Goal: Check status: Check status

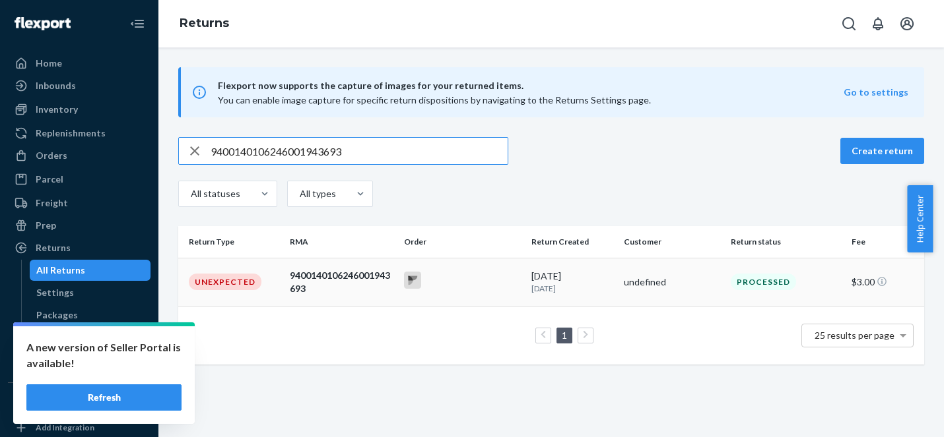
click at [482, 280] on div at bounding box center [462, 282] width 117 height 20
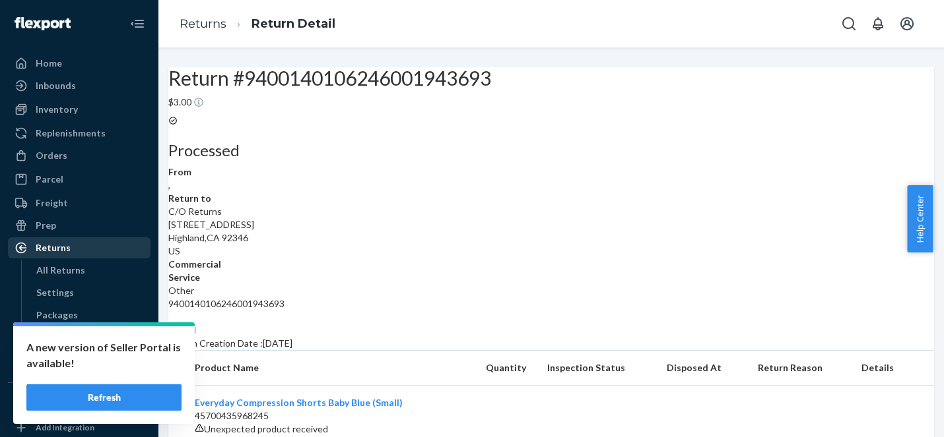
click at [65, 249] on div "Returns" at bounding box center [53, 247] width 35 height 13
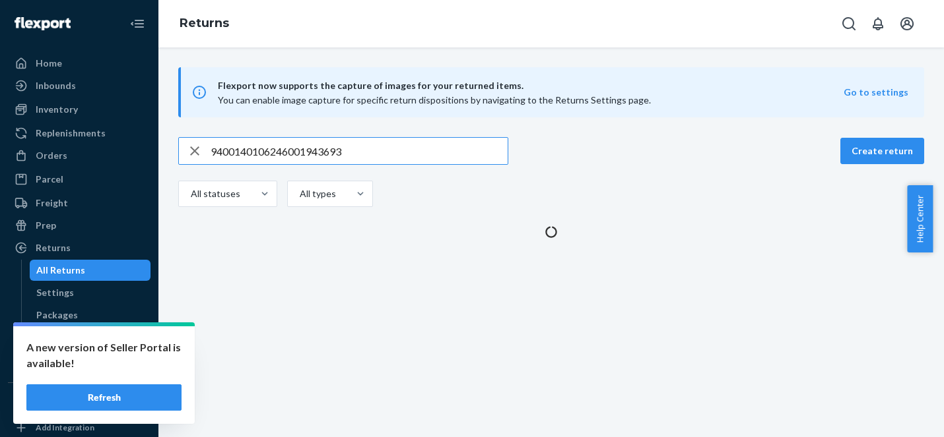
drag, startPoint x: 193, startPoint y: 152, endPoint x: 219, endPoint y: 155, distance: 26.5
click at [193, 152] on icon "button" at bounding box center [194, 150] width 9 height 9
click at [219, 155] on input "text" at bounding box center [358, 151] width 297 height 26
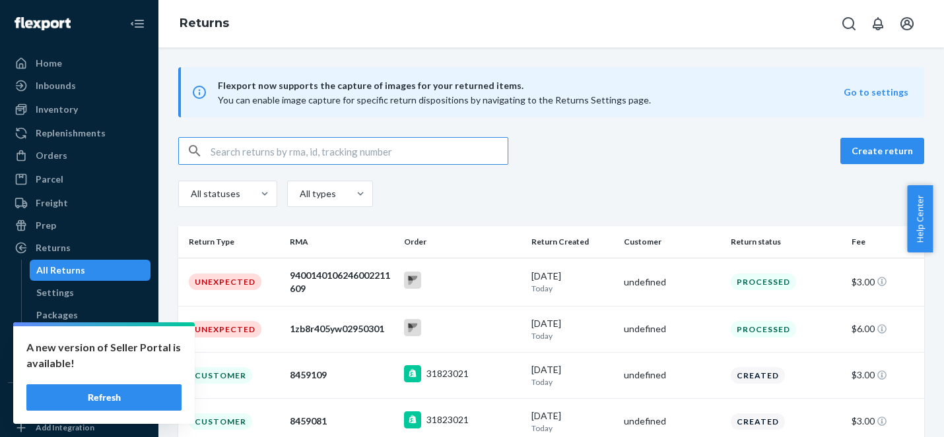
paste input "9400140106246001950073"
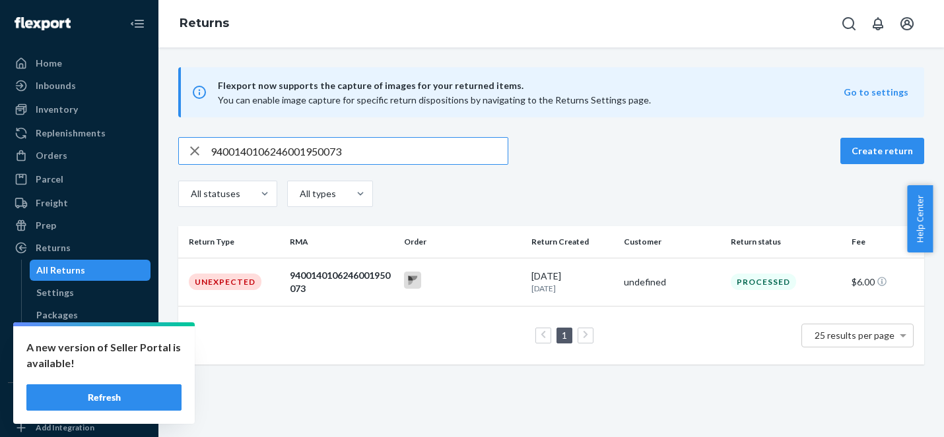
type input "9400140106246001950073"
click at [456, 267] on td at bounding box center [463, 282] width 128 height 48
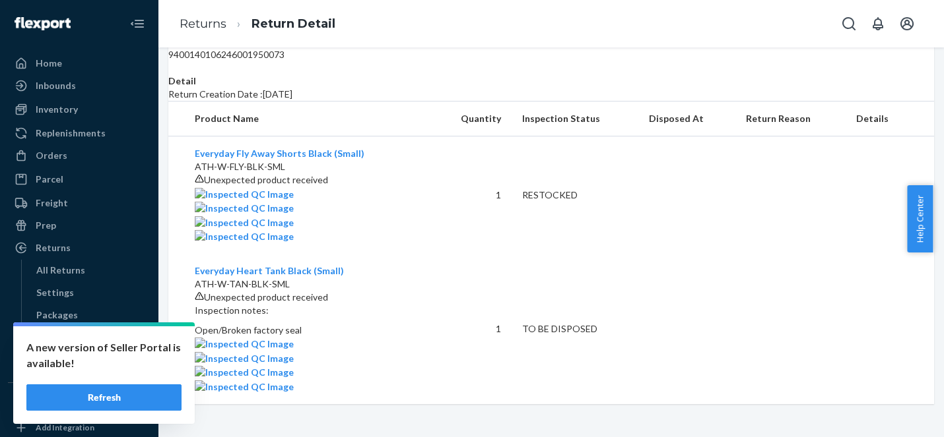
scroll to position [560, 0]
click at [71, 240] on div "Returns" at bounding box center [79, 248] width 140 height 18
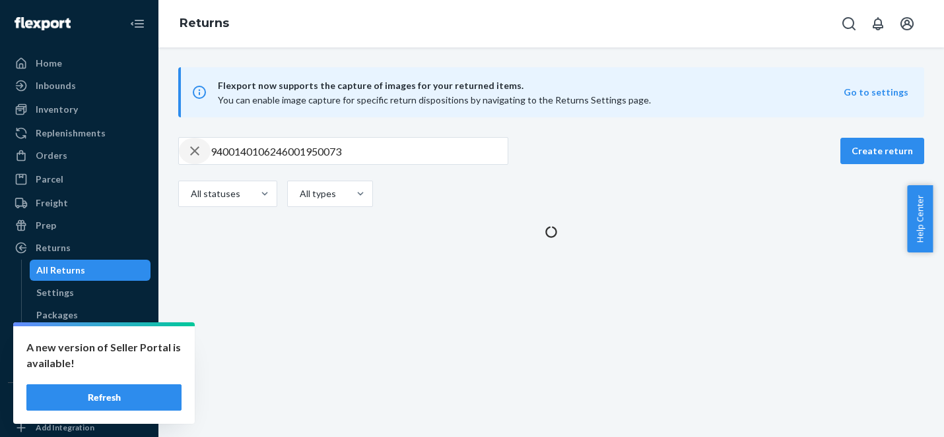
click at [193, 155] on icon "button" at bounding box center [195, 151] width 16 height 26
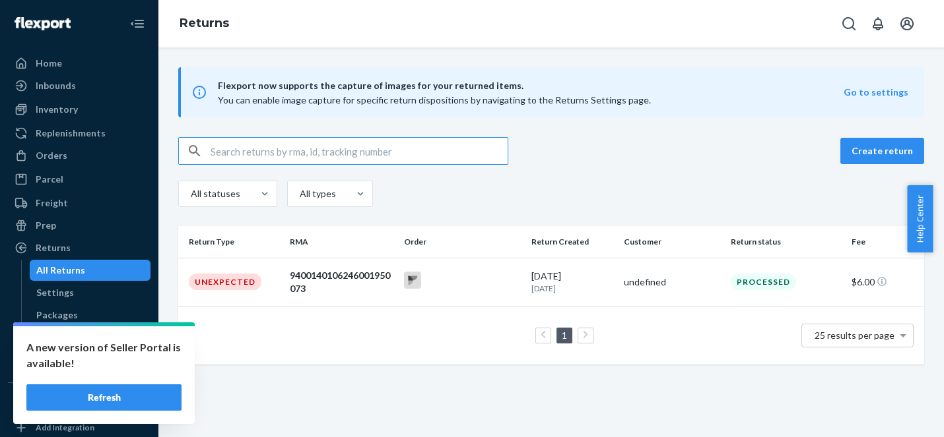
click at [241, 160] on input "text" at bounding box center [358, 151] width 297 height 26
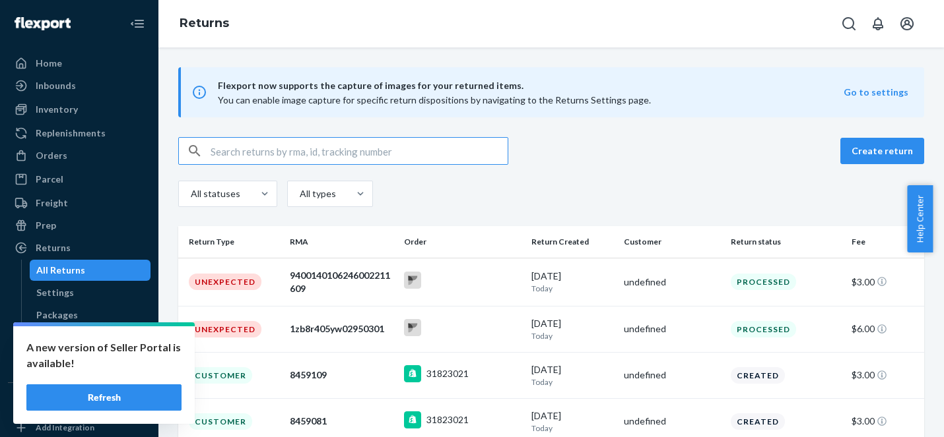
paste input "9400140106246002021147"
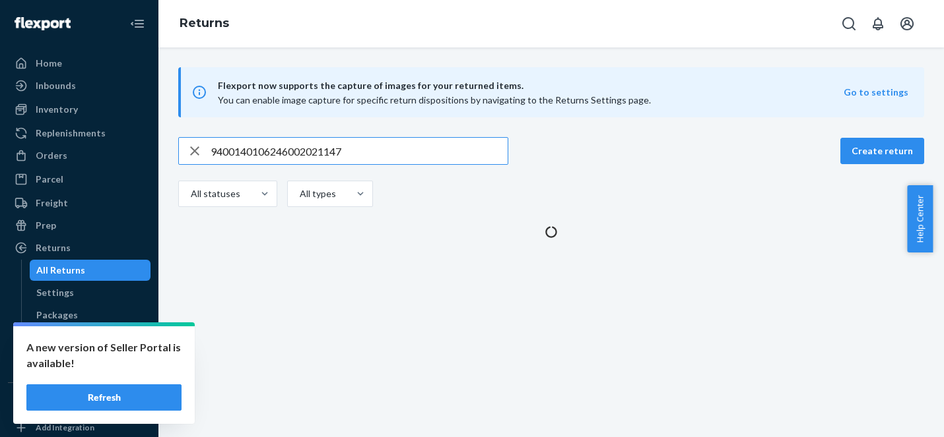
type input "9400140106246002021147"
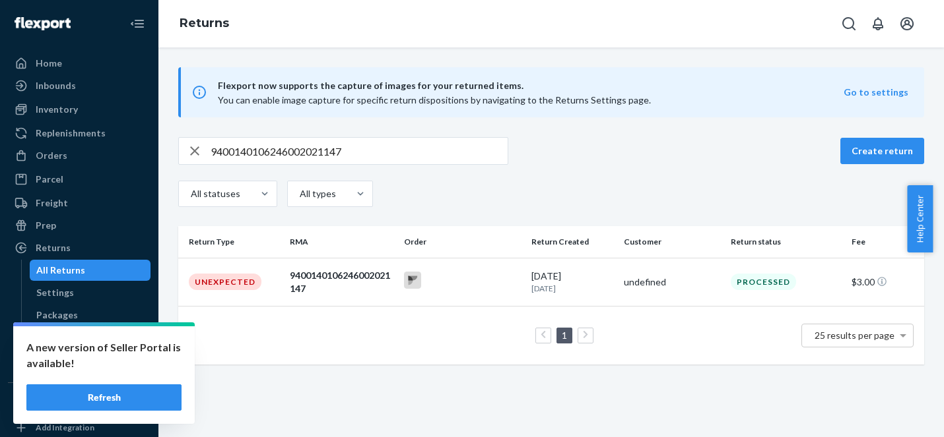
drag, startPoint x: 517, startPoint y: 282, endPoint x: 507, endPoint y: 277, distance: 11.2
click at [517, 282] on td at bounding box center [463, 282] width 128 height 48
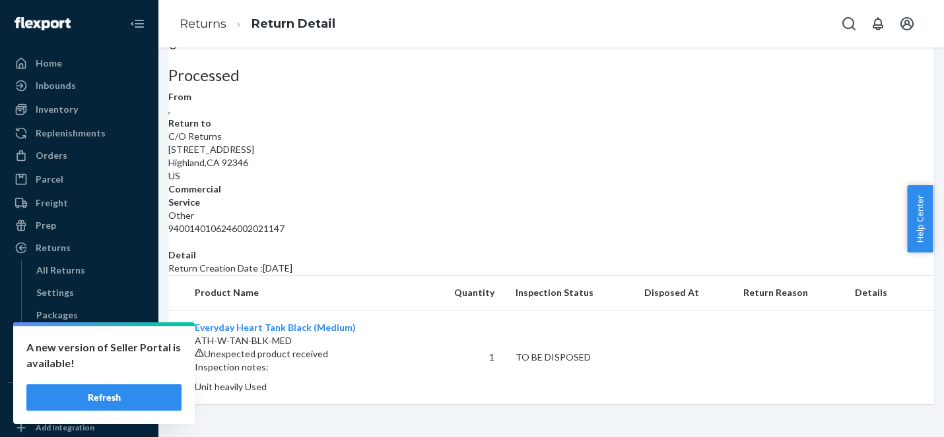
scroll to position [200, 0]
click at [94, 241] on div "Returns" at bounding box center [79, 248] width 140 height 18
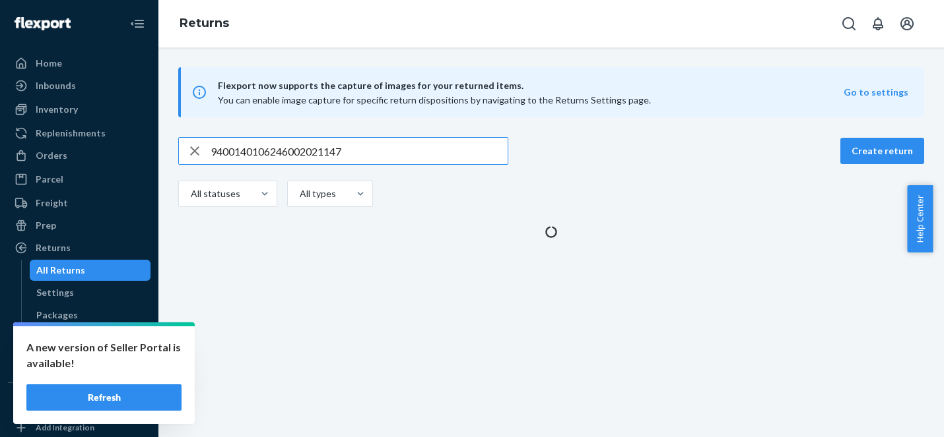
click at [196, 150] on icon "button" at bounding box center [195, 151] width 16 height 26
click at [224, 152] on input "text" at bounding box center [358, 151] width 297 height 26
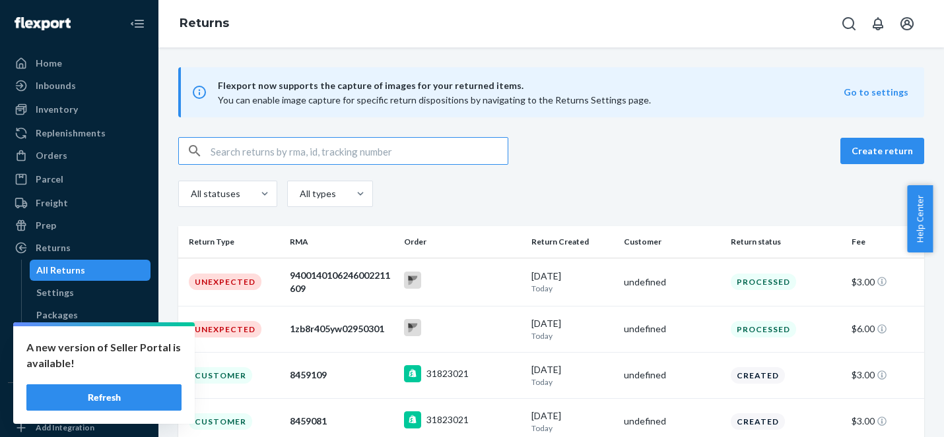
paste input "9400140106246002032310"
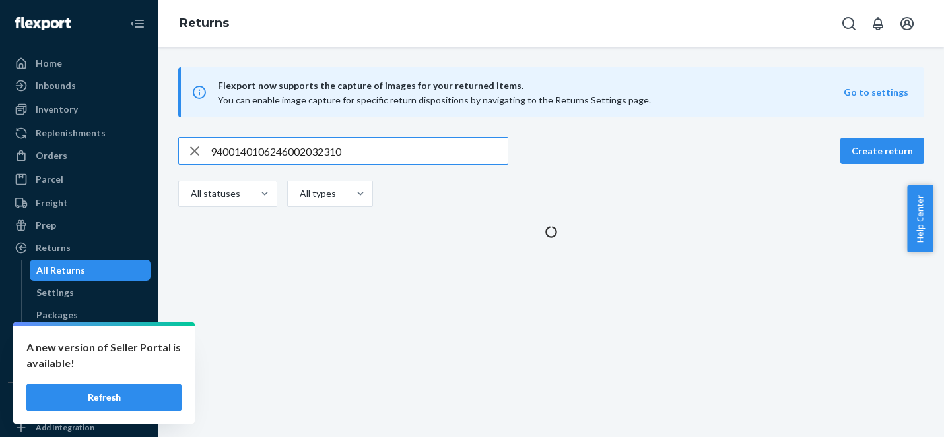
type input "9400140106246002032310"
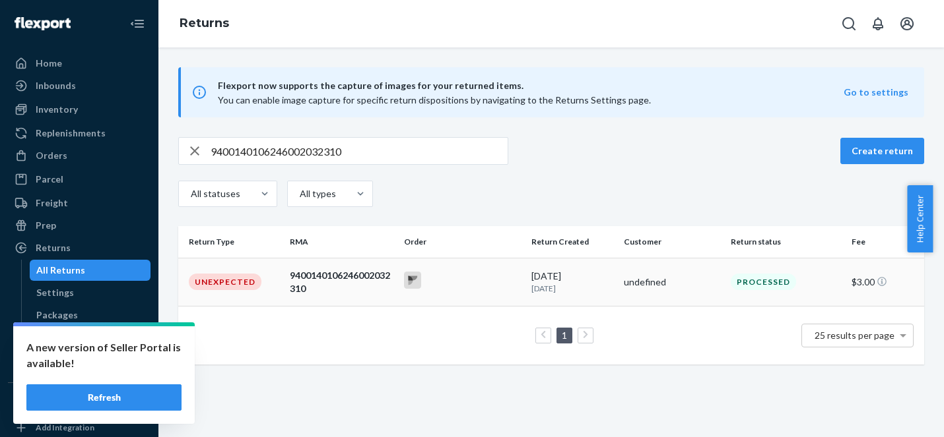
click at [434, 262] on td at bounding box center [463, 282] width 128 height 48
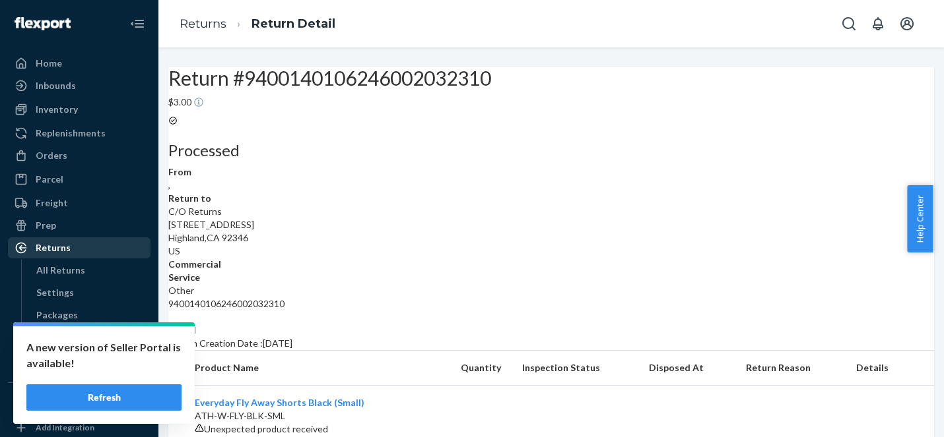
click at [44, 242] on div "Returns" at bounding box center [53, 247] width 35 height 13
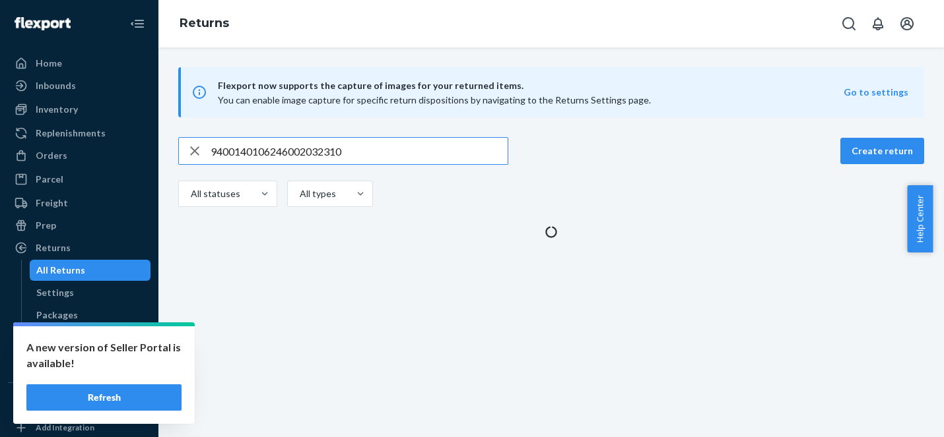
click at [194, 151] on icon "button" at bounding box center [194, 150] width 9 height 9
click at [241, 152] on input "text" at bounding box center [358, 151] width 297 height 26
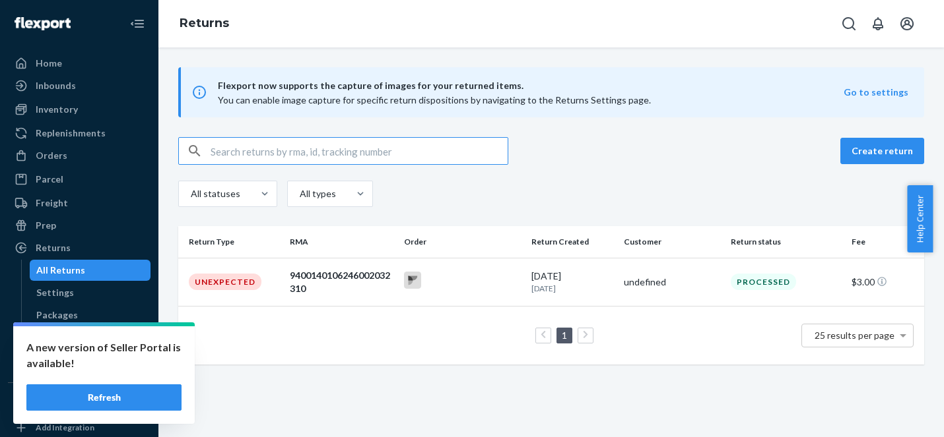
paste input "1ZB8R405YW10889319"
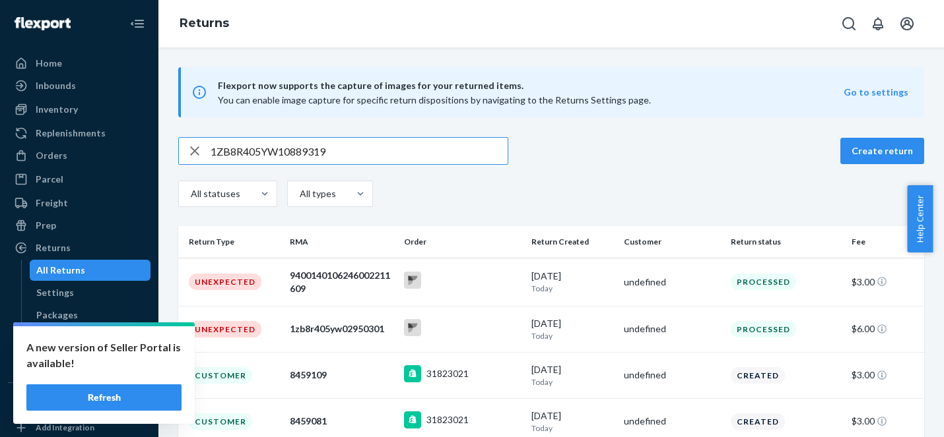
type input "1ZB8R405YW10889319"
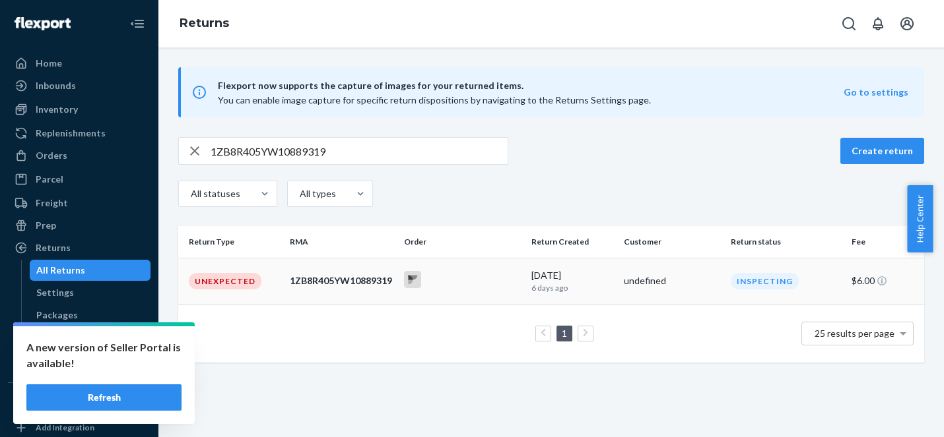
click at [437, 287] on div at bounding box center [462, 281] width 117 height 20
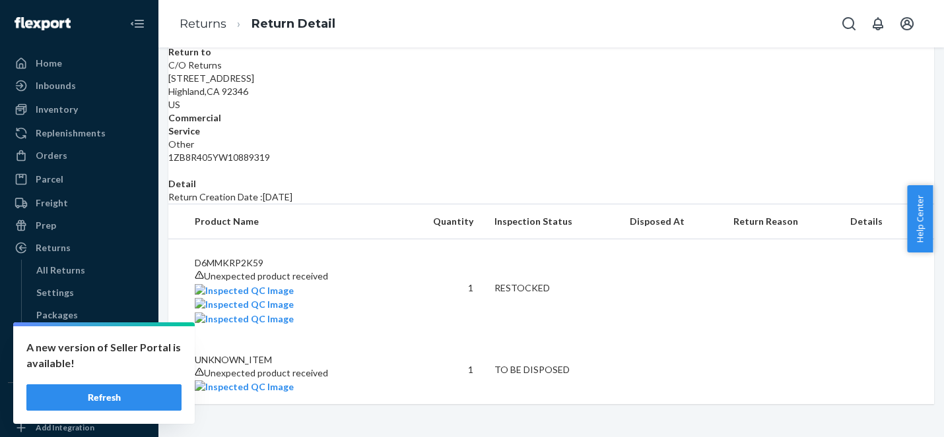
scroll to position [356, 0]
click at [49, 257] on div "Returns" at bounding box center [79, 248] width 140 height 18
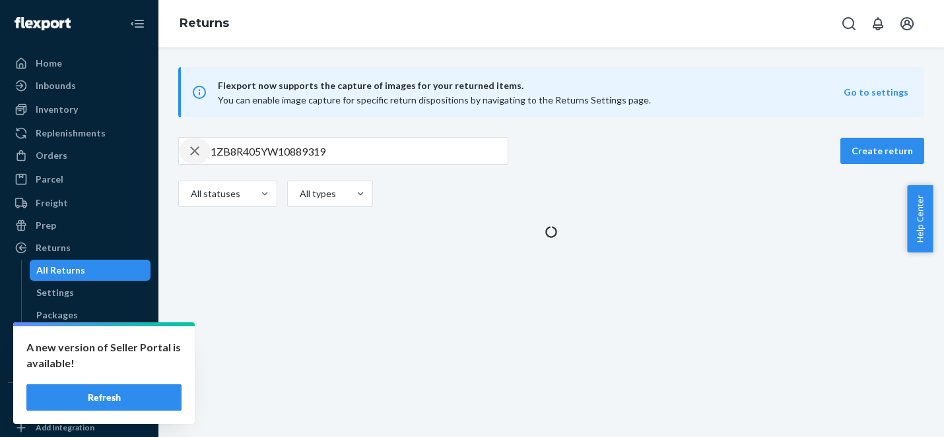
click at [194, 153] on icon "button" at bounding box center [195, 151] width 16 height 26
click at [238, 158] on input "text" at bounding box center [358, 151] width 297 height 26
paste input "9400140106246002032310"
type input "9400140106246002032310"
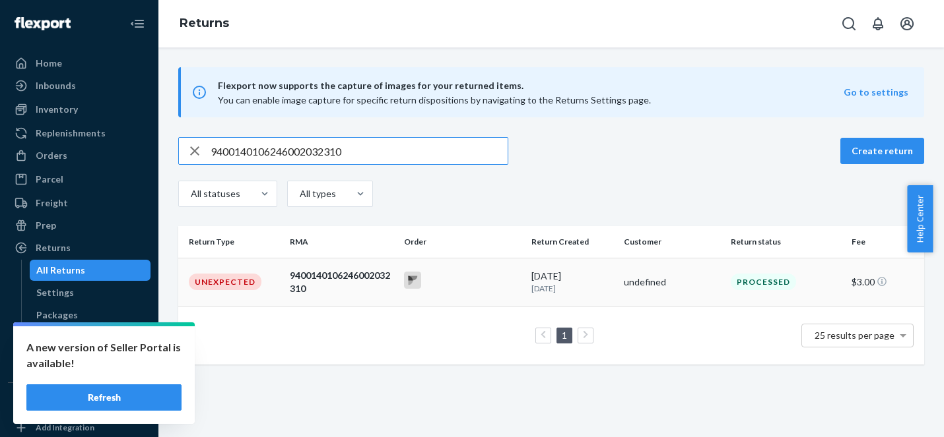
click at [514, 276] on div at bounding box center [462, 282] width 117 height 20
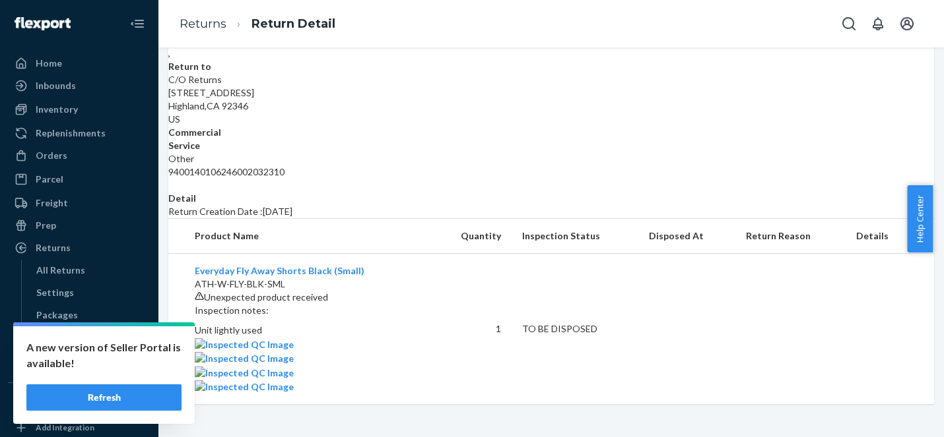
scroll to position [345, 0]
click at [98, 239] on div "Returns" at bounding box center [79, 248] width 140 height 18
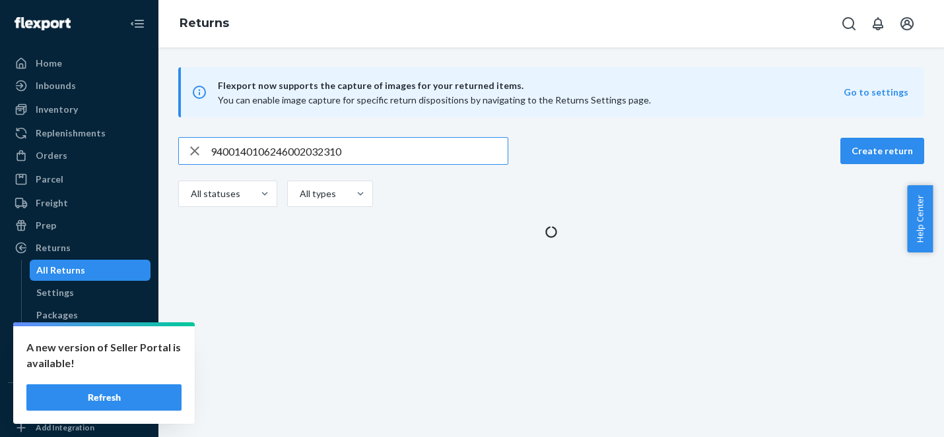
drag, startPoint x: 197, startPoint y: 153, endPoint x: 225, endPoint y: 152, distance: 27.7
click at [197, 153] on icon "button" at bounding box center [194, 150] width 9 height 9
click at [244, 152] on input "text" at bounding box center [358, 151] width 297 height 26
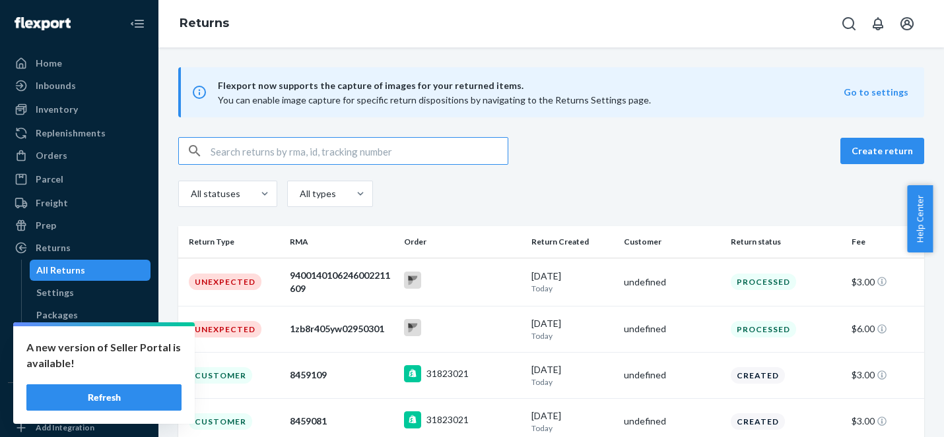
paste input "1ZB8R405YW10889319"
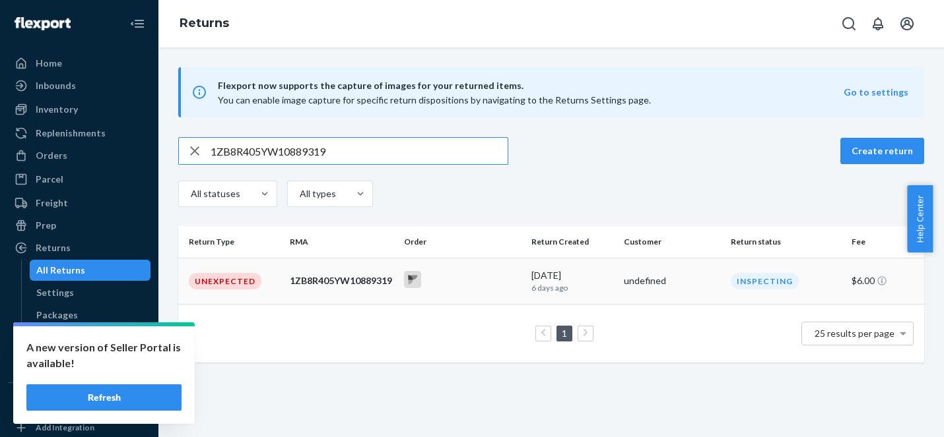
type input "1ZB8R405YW10889319"
click at [480, 292] on td at bounding box center [463, 281] width 128 height 46
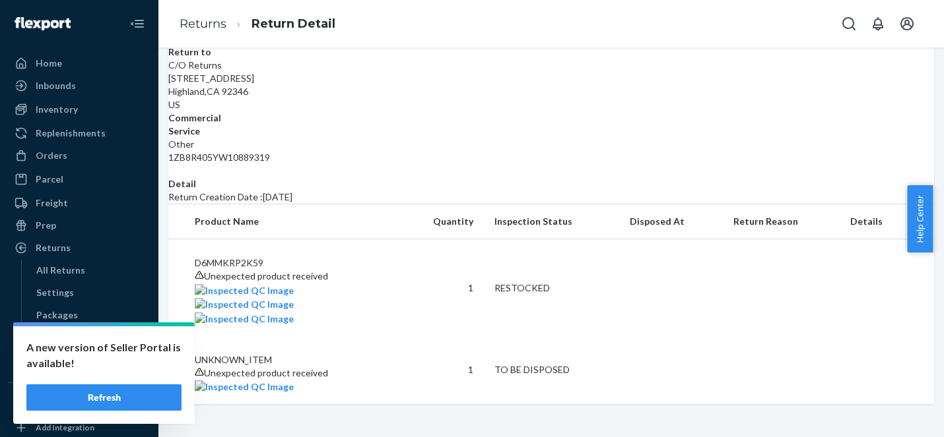
scroll to position [356, 0]
click at [71, 253] on div "Returns" at bounding box center [79, 248] width 140 height 18
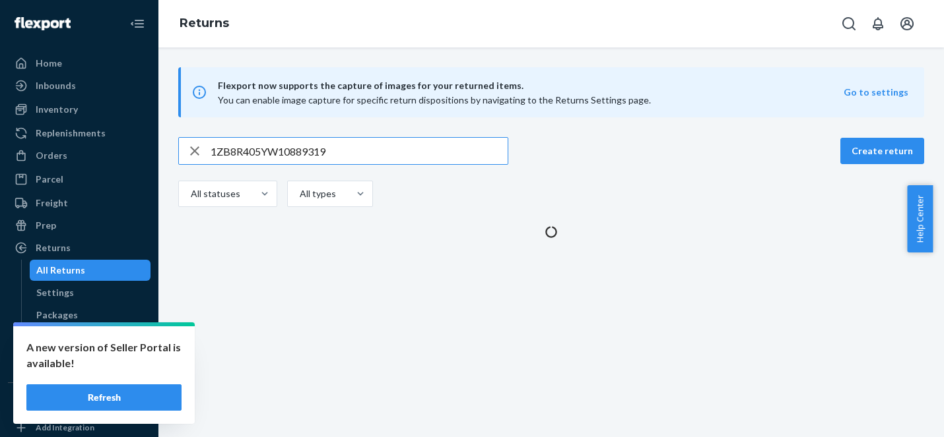
click at [197, 150] on icon "button" at bounding box center [195, 151] width 16 height 26
click at [233, 153] on input "text" at bounding box center [358, 151] width 297 height 26
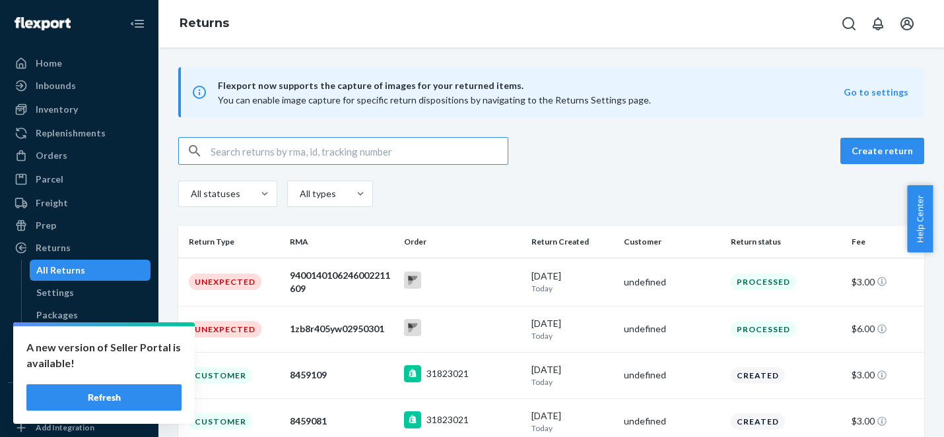
paste input "9400140106246002129393"
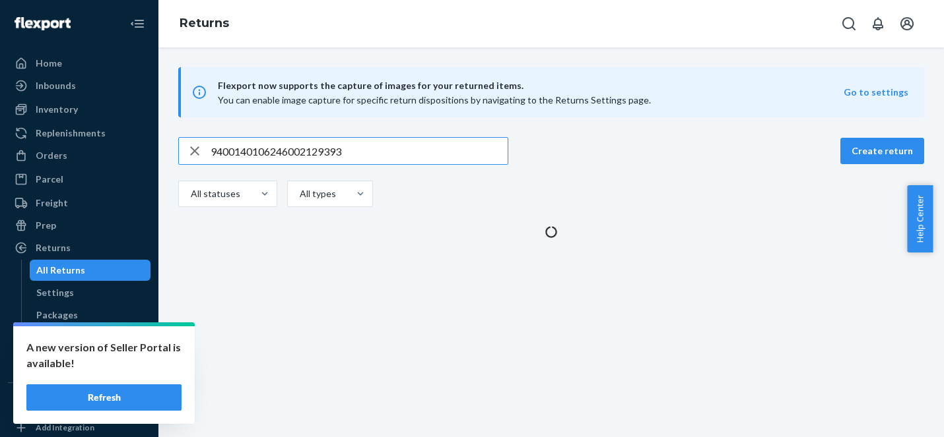
type input "9400140106246002129393"
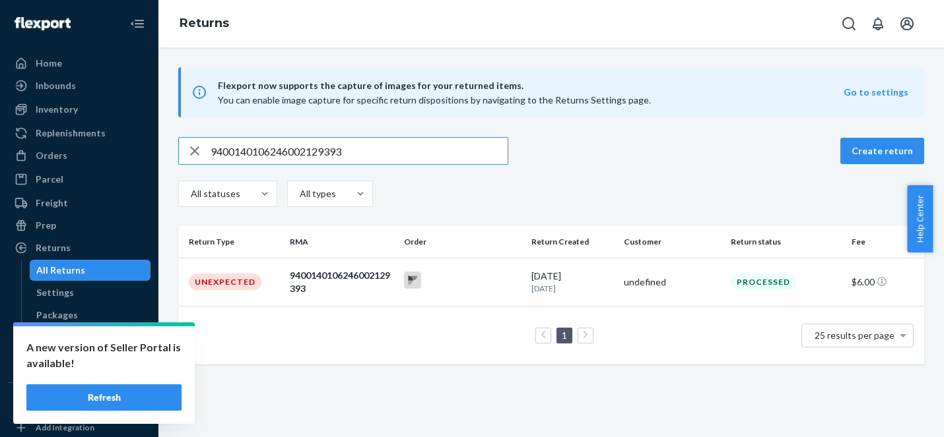
click at [369, 288] on div "9400140106246002129393" at bounding box center [341, 282] width 103 height 26
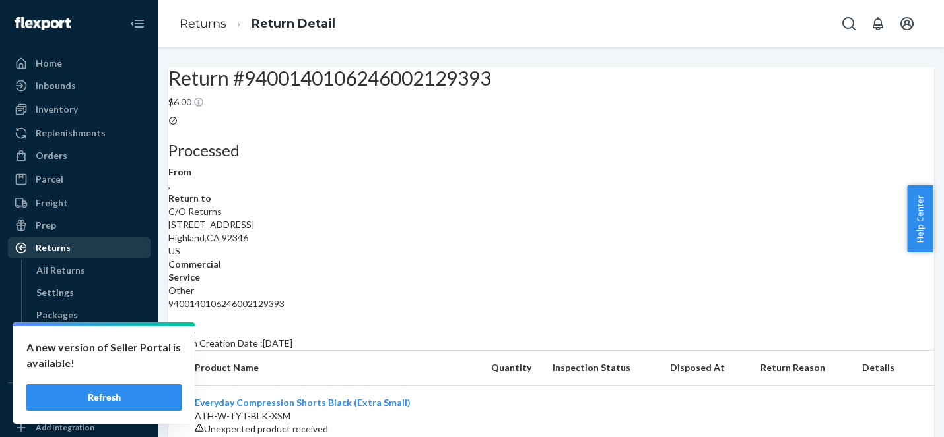
click at [59, 244] on div "Returns" at bounding box center [53, 247] width 35 height 13
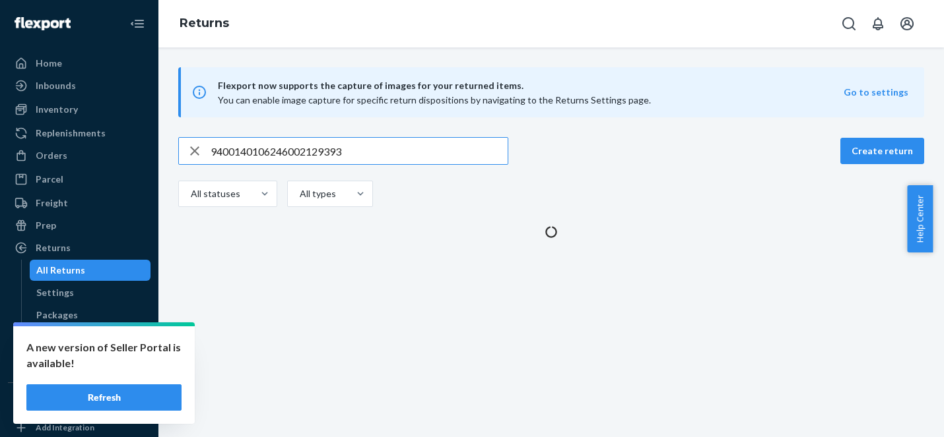
drag, startPoint x: 186, startPoint y: 152, endPoint x: 201, endPoint y: 151, distance: 15.2
click at [187, 151] on icon "button" at bounding box center [195, 151] width 16 height 26
click at [208, 152] on div at bounding box center [343, 151] width 329 height 26
click at [232, 152] on input "text" at bounding box center [358, 151] width 297 height 26
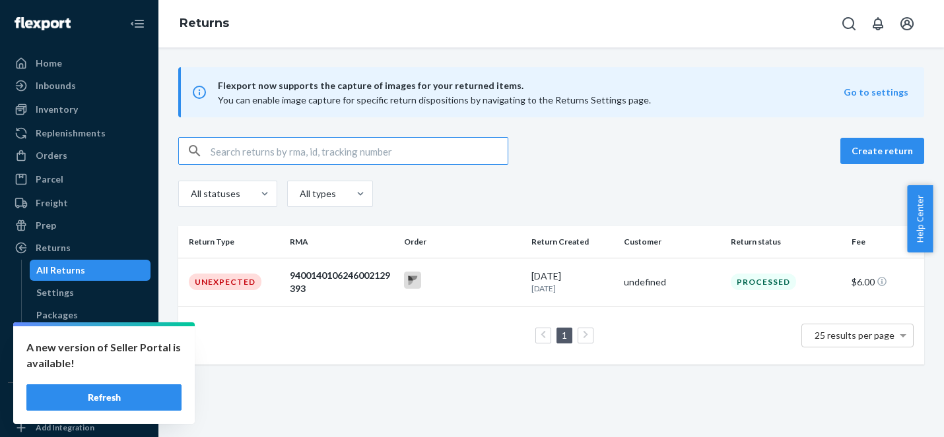
paste input "SXF5B8VSVWVKZX"
type input "SXF5B8VSVWVKZX"
click at [468, 282] on div at bounding box center [462, 282] width 117 height 20
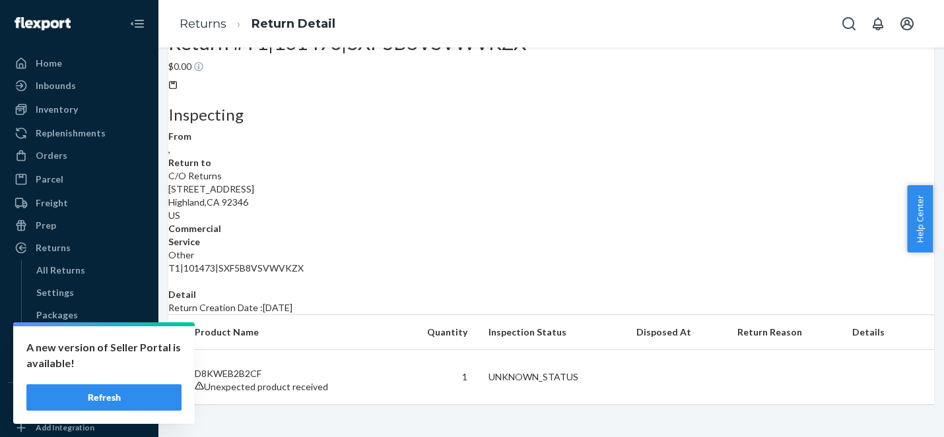
scroll to position [153, 0]
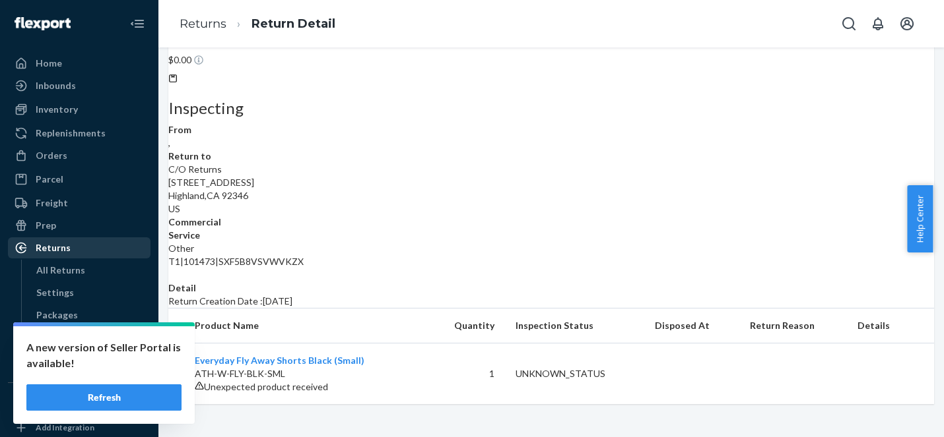
click at [86, 251] on div "Returns" at bounding box center [79, 248] width 140 height 18
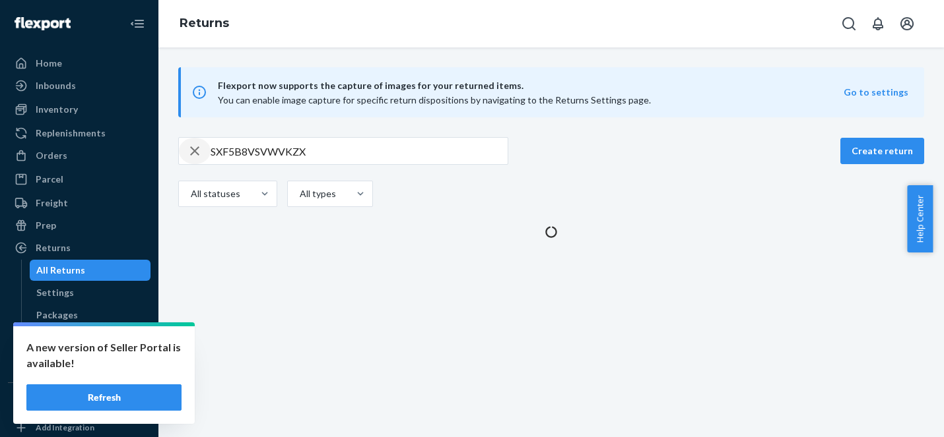
click at [191, 150] on icon "button" at bounding box center [195, 151] width 16 height 26
click at [306, 154] on input "text" at bounding box center [358, 151] width 297 height 26
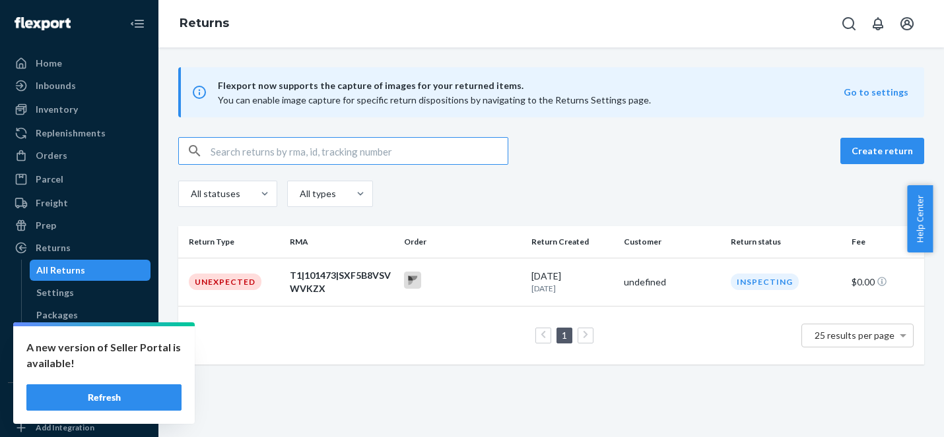
paste input "9400140106246002197477"
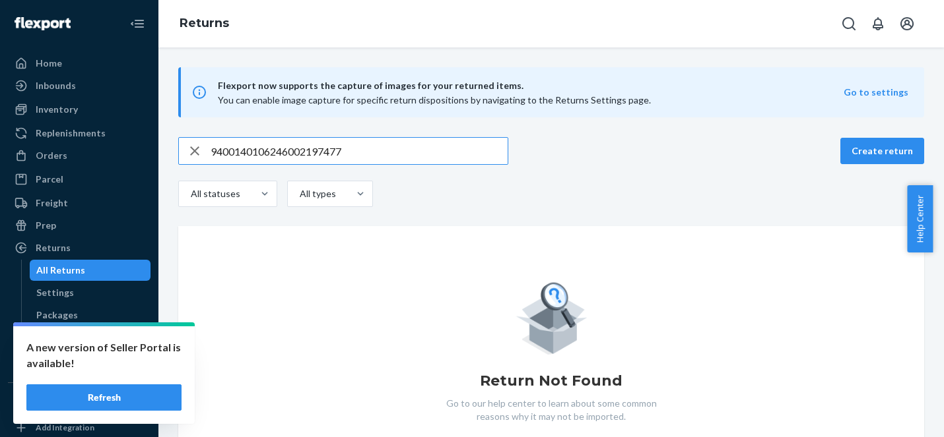
type input "9400140106246002197477"
click at [199, 147] on icon "button" at bounding box center [195, 151] width 16 height 26
click at [222, 148] on input "text" at bounding box center [358, 151] width 297 height 26
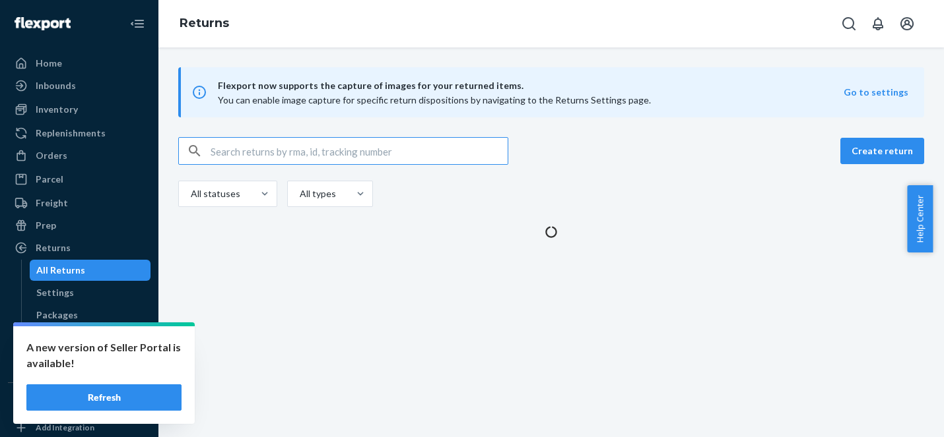
paste input "9400140106246002211609"
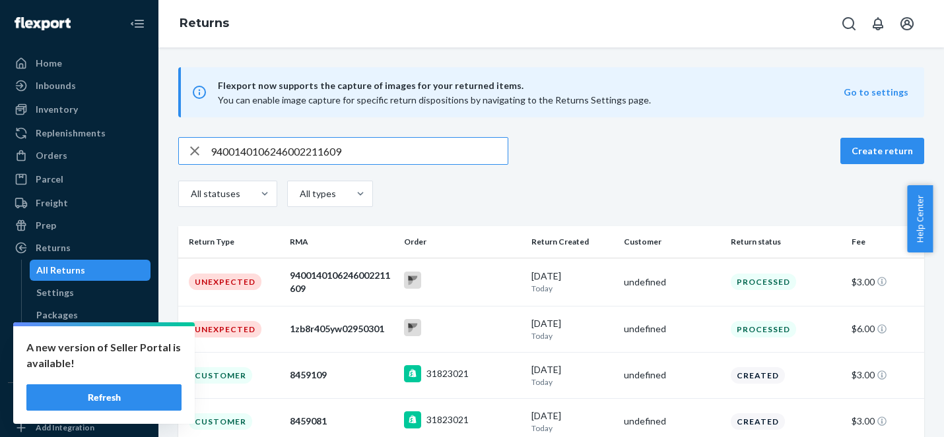
type input "9400140106246002211609"
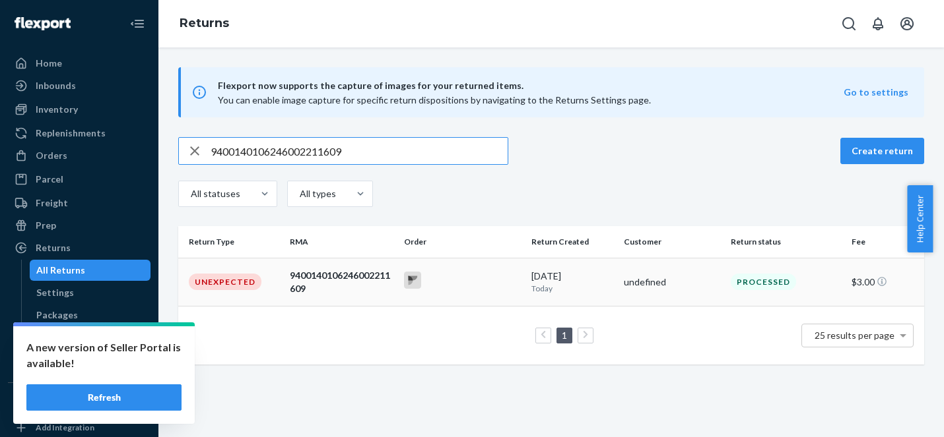
click at [478, 270] on td at bounding box center [463, 282] width 128 height 48
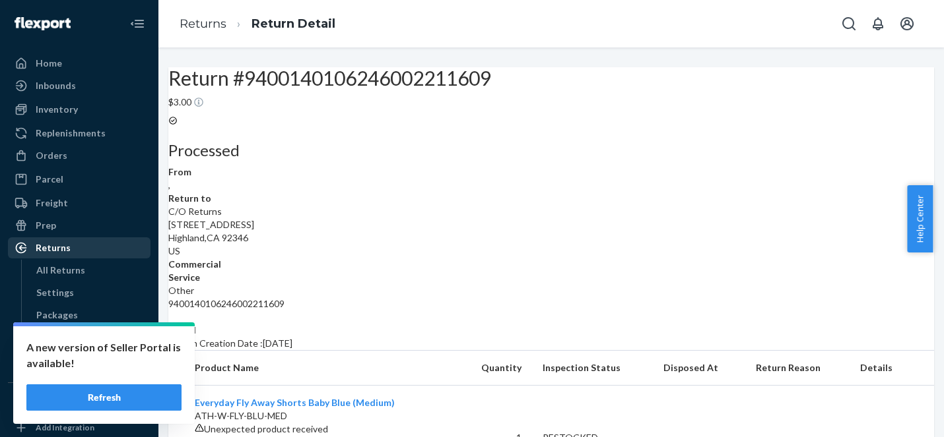
click at [63, 246] on div "Returns" at bounding box center [53, 247] width 35 height 13
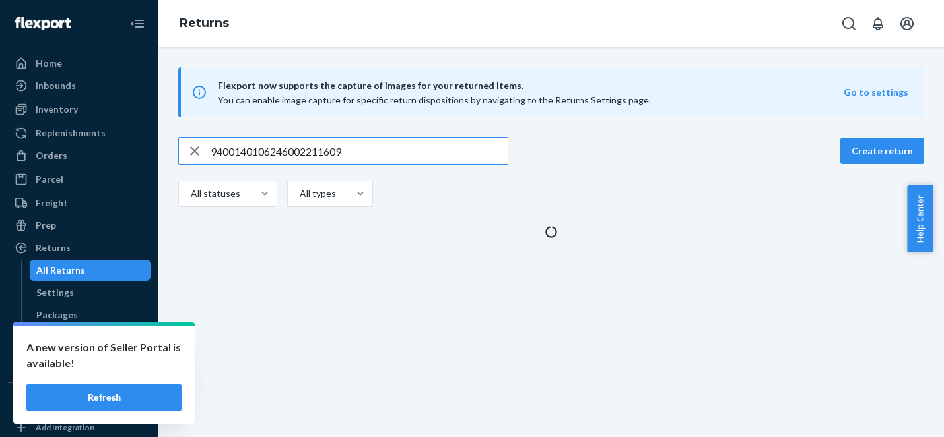
drag, startPoint x: 189, startPoint y: 154, endPoint x: 209, endPoint y: 153, distance: 20.5
click at [190, 154] on icon "button" at bounding box center [195, 151] width 16 height 26
click at [209, 153] on div at bounding box center [343, 151] width 329 height 26
click at [230, 154] on input "text" at bounding box center [358, 151] width 297 height 26
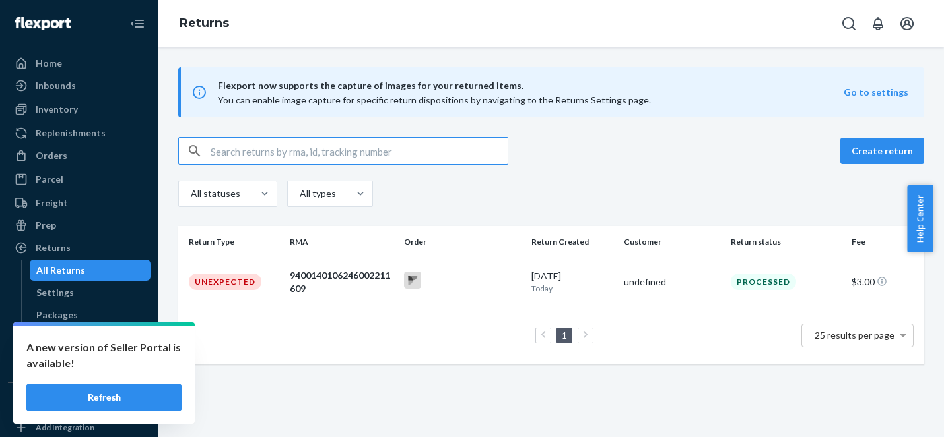
paste input "9400140106246002282036"
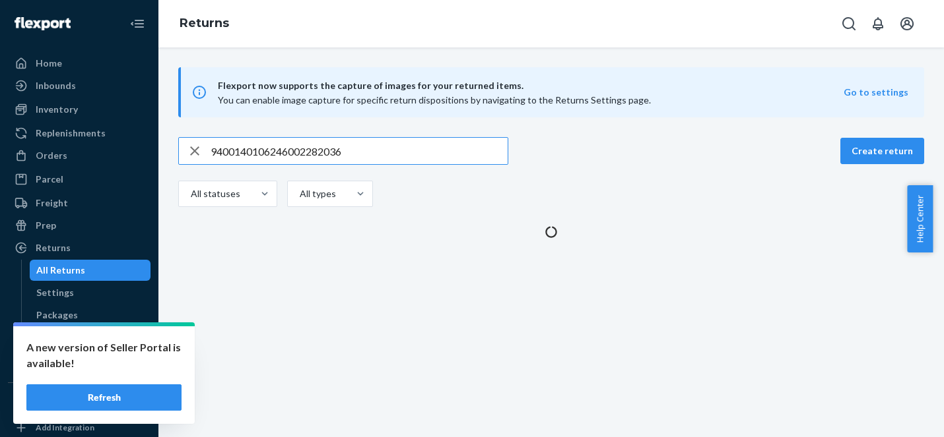
type input "9400140106246002282036"
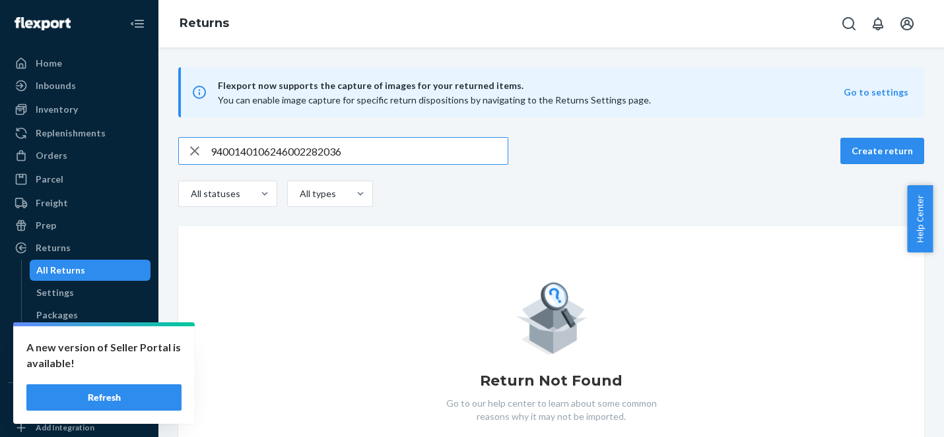
drag, startPoint x: 189, startPoint y: 154, endPoint x: 258, endPoint y: 155, distance: 68.6
click at [190, 154] on icon "button" at bounding box center [195, 151] width 16 height 26
click at [257, 155] on input "text" at bounding box center [358, 151] width 297 height 26
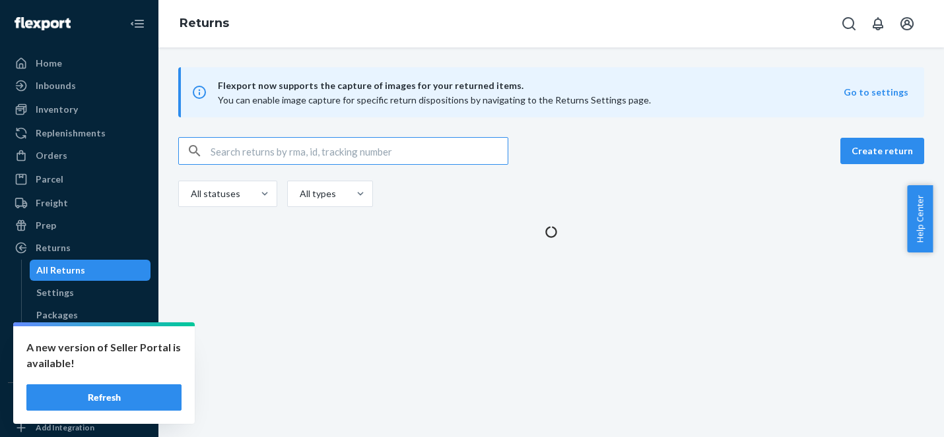
paste input "9400140106246002361236"
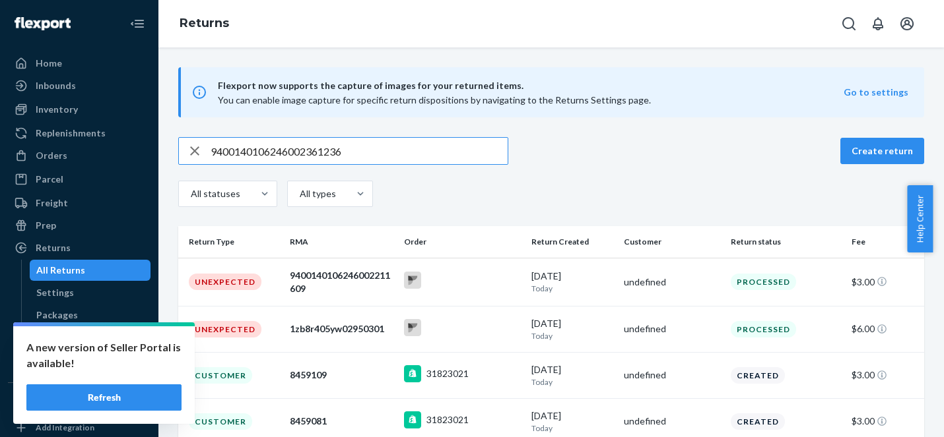
type input "9400140106246002361236"
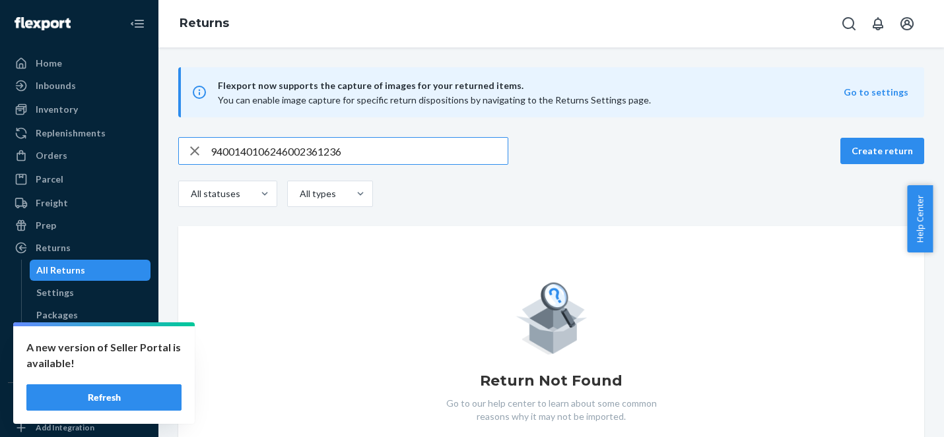
click at [196, 147] on icon "button" at bounding box center [195, 151] width 16 height 26
click at [251, 150] on input "text" at bounding box center [358, 151] width 297 height 26
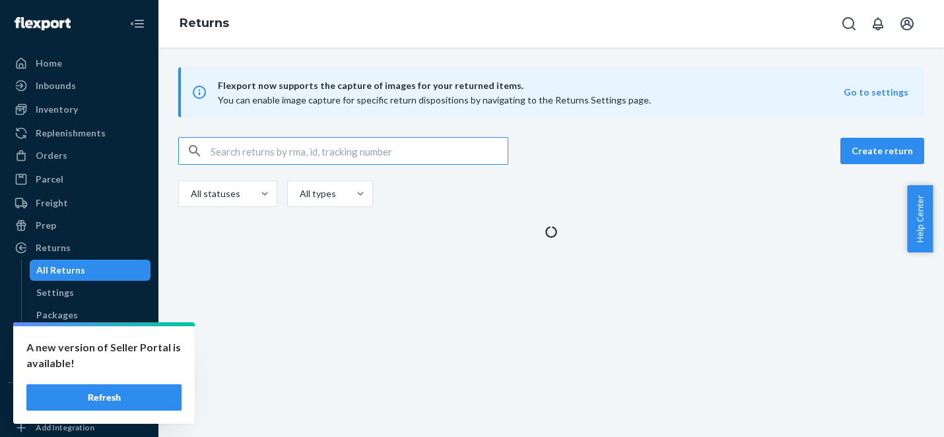
paste input "1ZB8R405YW20213314"
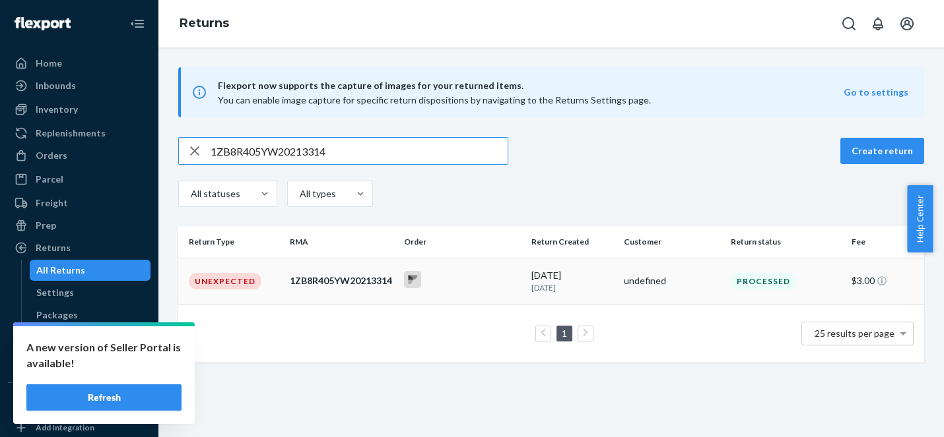
type input "1ZB8R405YW20213314"
click at [482, 265] on td at bounding box center [463, 281] width 128 height 46
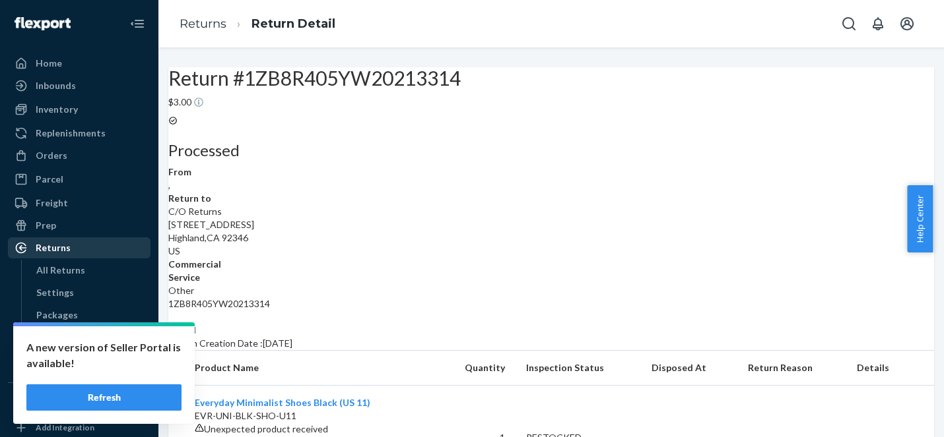
click at [61, 250] on div "Returns" at bounding box center [53, 247] width 35 height 13
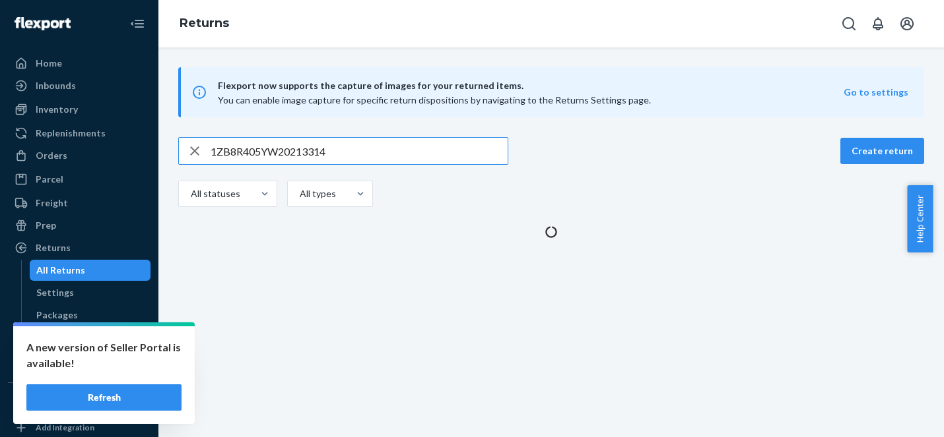
click at [195, 152] on icon "button" at bounding box center [195, 151] width 16 height 26
click at [245, 159] on input "text" at bounding box center [358, 151] width 297 height 26
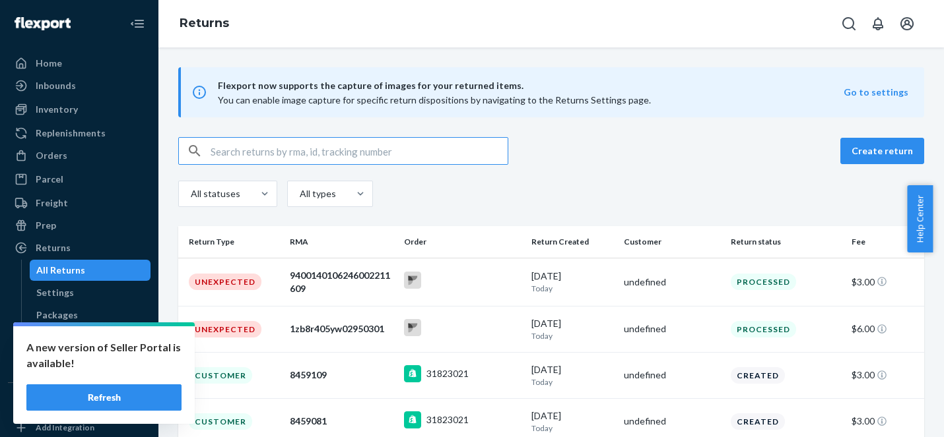
paste input "1ZB8R405YW20213314"
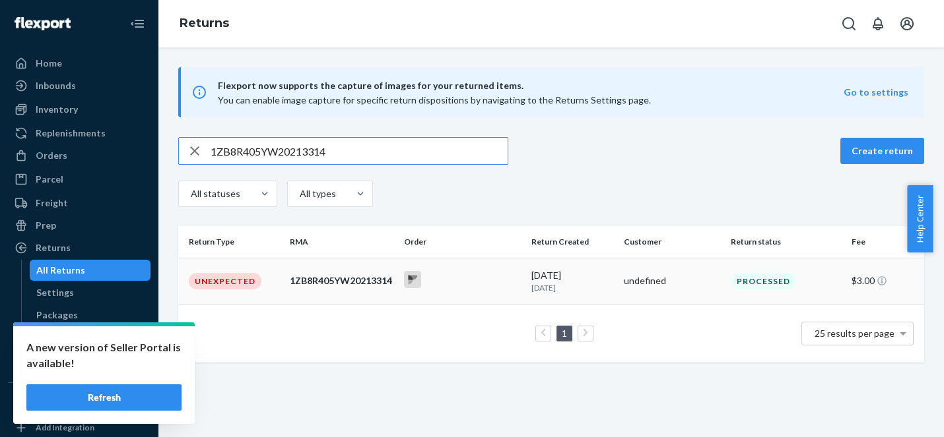
type input "1ZB8R405YW20213314"
click at [463, 274] on div at bounding box center [462, 281] width 117 height 20
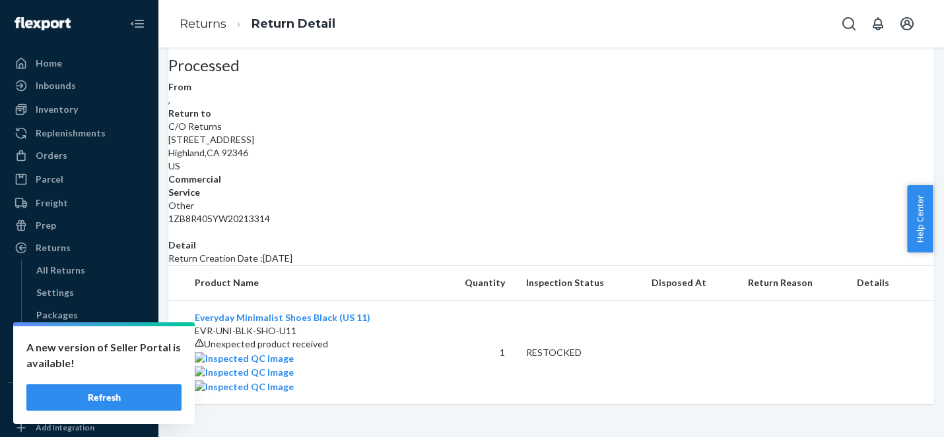
scroll to position [240, 0]
drag, startPoint x: 362, startPoint y: 296, endPoint x: 234, endPoint y: 294, distance: 128.0
click at [234, 301] on td "Everyday Minimalist Shoes Black (US 11) EVR-UNI-BLK-SHO-U11 Unexpected product …" at bounding box center [302, 353] width 269 height 104
copy p "EVR-UNI-BLK-SHO-U11"
drag, startPoint x: 494, startPoint y: 273, endPoint x: 478, endPoint y: 273, distance: 15.2
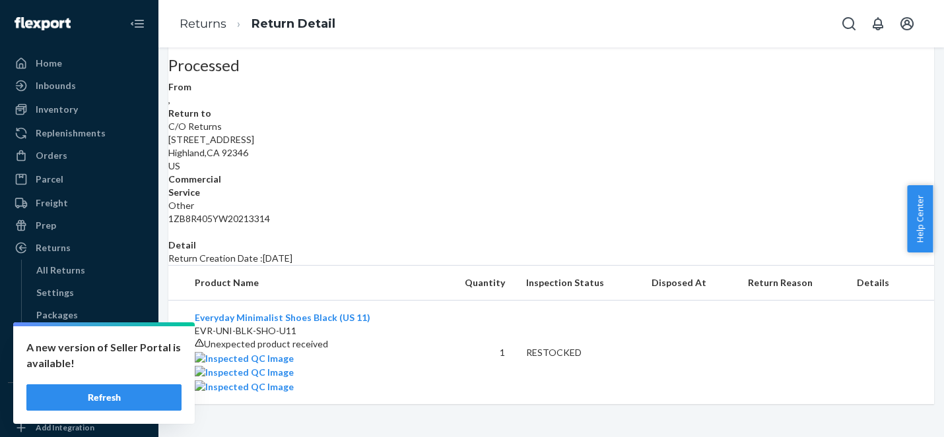
click at [493, 301] on td "1" at bounding box center [476, 353] width 78 height 104
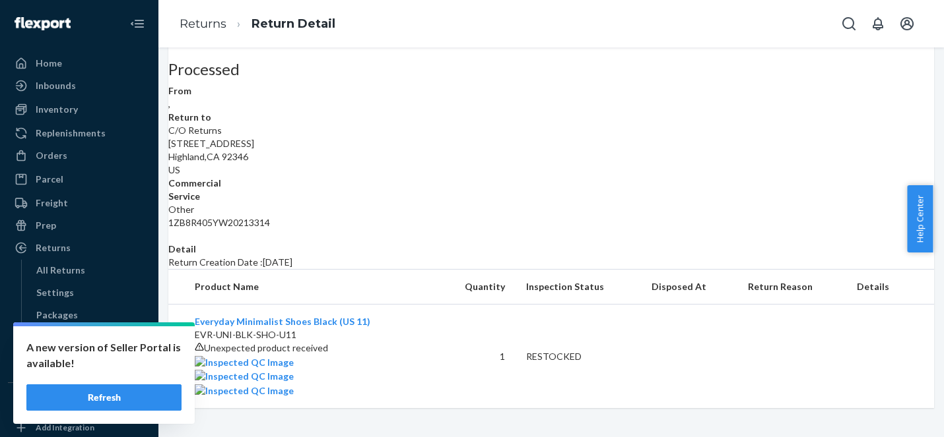
scroll to position [0, 0]
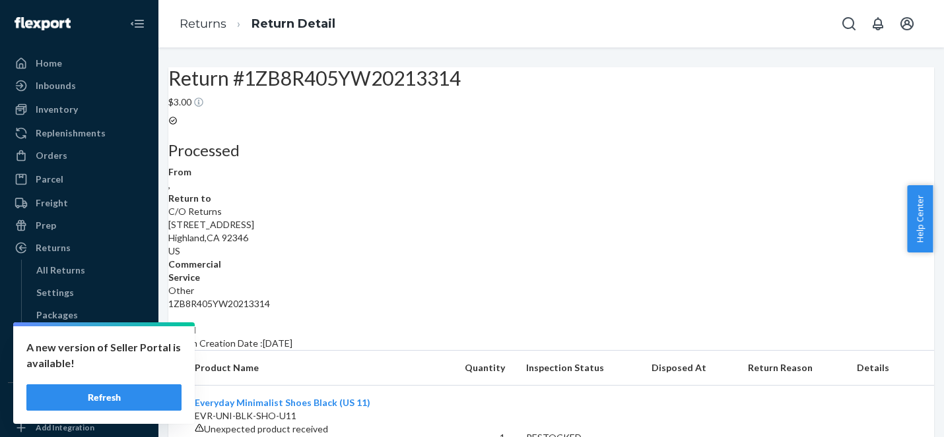
click at [640, 87] on div "Return #1ZB8R405YW20213314 $3.00" at bounding box center [550, 88] width 765 height 42
drag, startPoint x: 567, startPoint y: 90, endPoint x: 527, endPoint y: 110, distance: 44.9
click at [492, 92] on div "Return #1ZB8R405YW20213314 $3.00" at bounding box center [550, 88] width 765 height 42
drag, startPoint x: 674, startPoint y: 317, endPoint x: 546, endPoint y: 317, distance: 128.7
click at [546, 311] on dl "From , Return to C/O Returns [STREET_ADDRESS] Commercial Service Other 1ZB8R405…" at bounding box center [550, 238] width 765 height 145
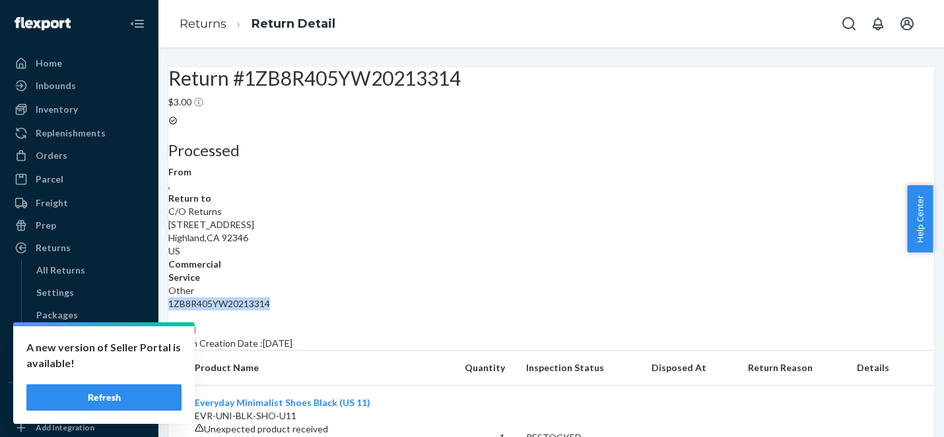
copy div "1ZB8R405YW20213314"
click at [571, 159] on div "Processed" at bounding box center [550, 137] width 765 height 44
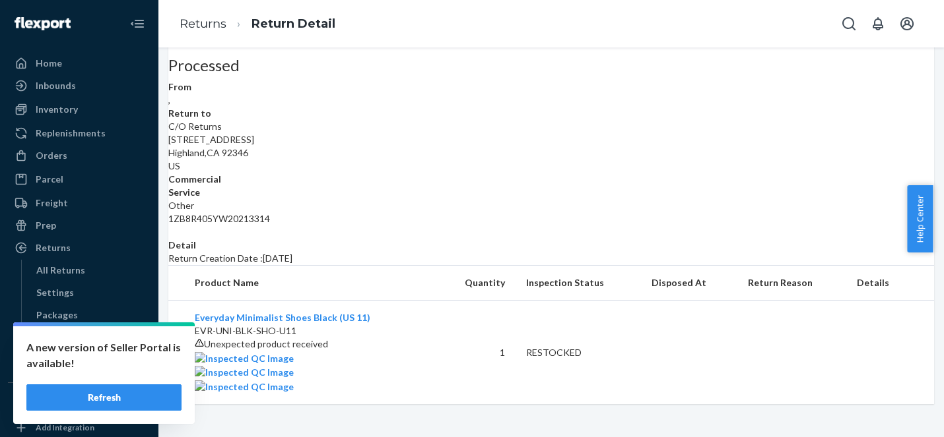
scroll to position [240, 0]
drag, startPoint x: 393, startPoint y: 315, endPoint x: 260, endPoint y: 310, distance: 132.7
click at [260, 338] on div "Unexpected product received" at bounding box center [311, 344] width 232 height 13
copy span "Unexpected product received"
click at [398, 338] on div "Unexpected product received" at bounding box center [311, 344] width 232 height 13
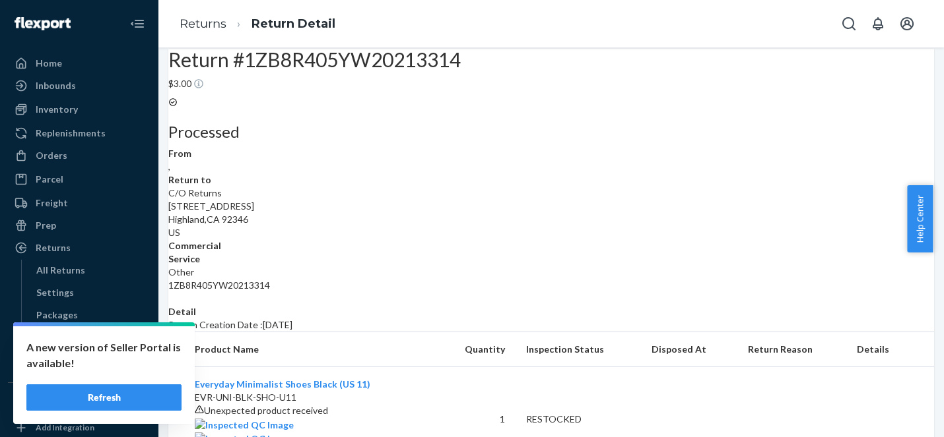
scroll to position [0, 0]
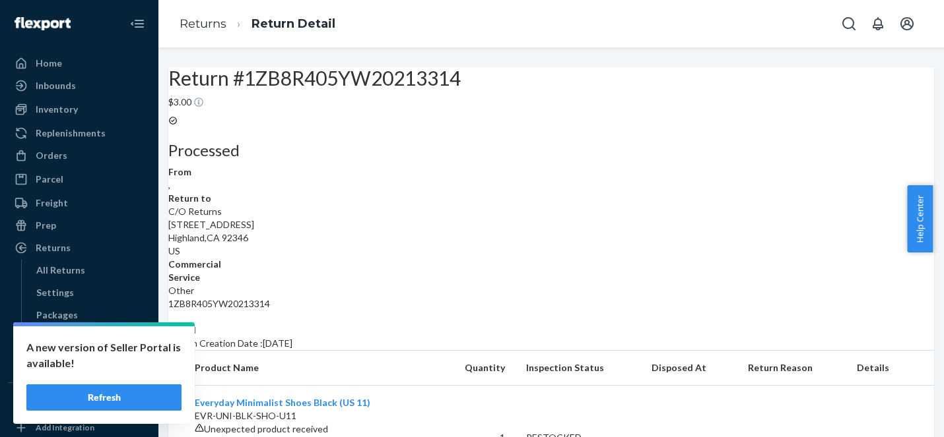
click at [584, 109] on div "Return #1ZB8R405YW20213314 $3.00" at bounding box center [550, 88] width 765 height 42
drag, startPoint x: 629, startPoint y: 158, endPoint x: 609, endPoint y: 148, distance: 22.7
click at [628, 109] on div "Return #1ZB8R405YW20213314 $3.00" at bounding box center [550, 88] width 765 height 42
drag, startPoint x: 666, startPoint y: 317, endPoint x: 552, endPoint y: 317, distance: 113.5
click at [552, 311] on dl "From , Return to C/O Returns [STREET_ADDRESS] Commercial Service Other 1ZB8R405…" at bounding box center [550, 238] width 765 height 145
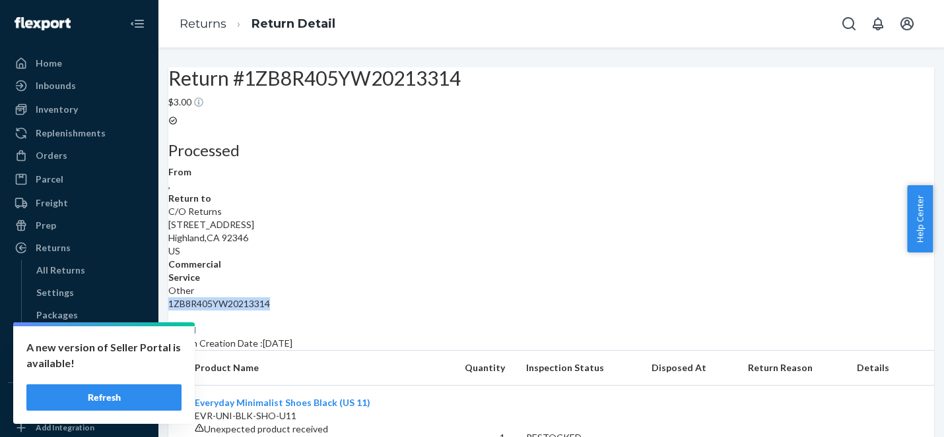
copy div "1ZB8R405YW20213314"
